Goal: Book appointment/travel/reservation

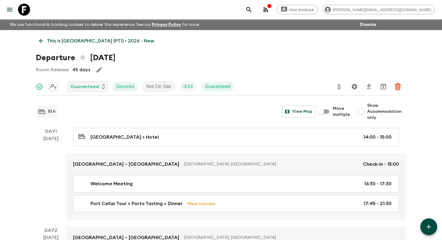
scroll to position [932, 0]
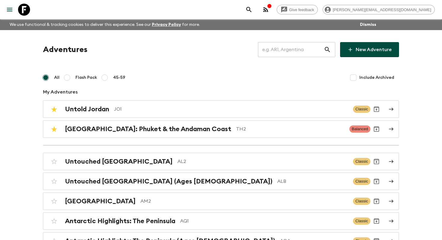
scroll to position [1687, 0]
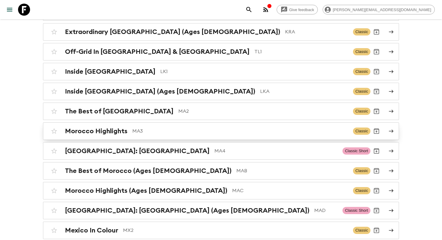
click at [147, 127] on p "MA3" at bounding box center [240, 130] width 216 height 7
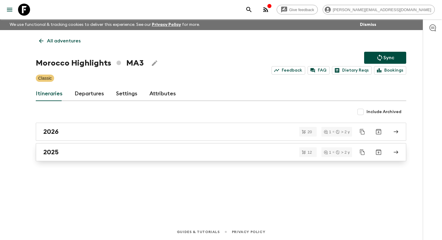
click at [120, 147] on link "2025" at bounding box center [221, 152] width 370 height 18
